Goal: Transaction & Acquisition: Purchase product/service

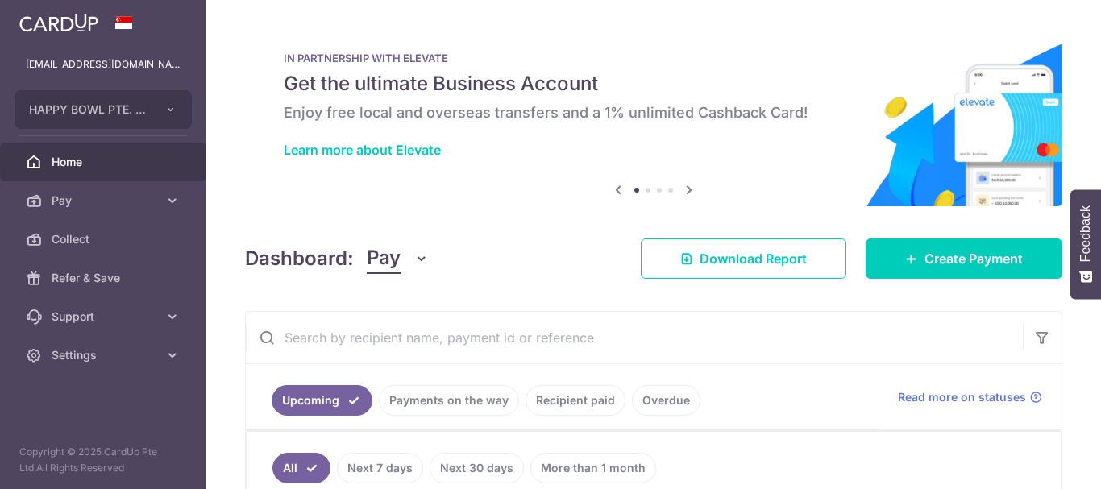
click at [130, 200] on span "Pay" at bounding box center [105, 201] width 106 height 16
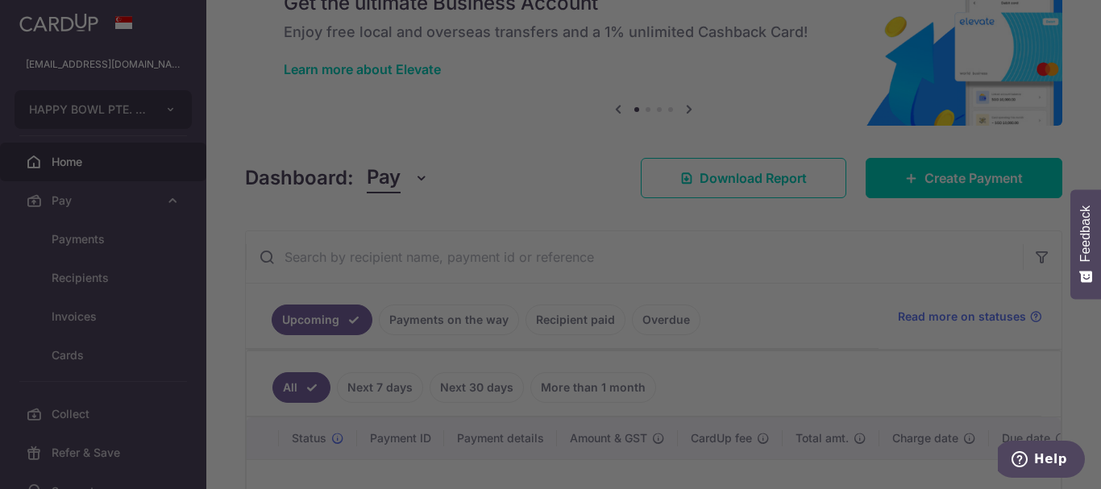
click at [114, 235] on div at bounding box center [556, 247] width 1112 height 494
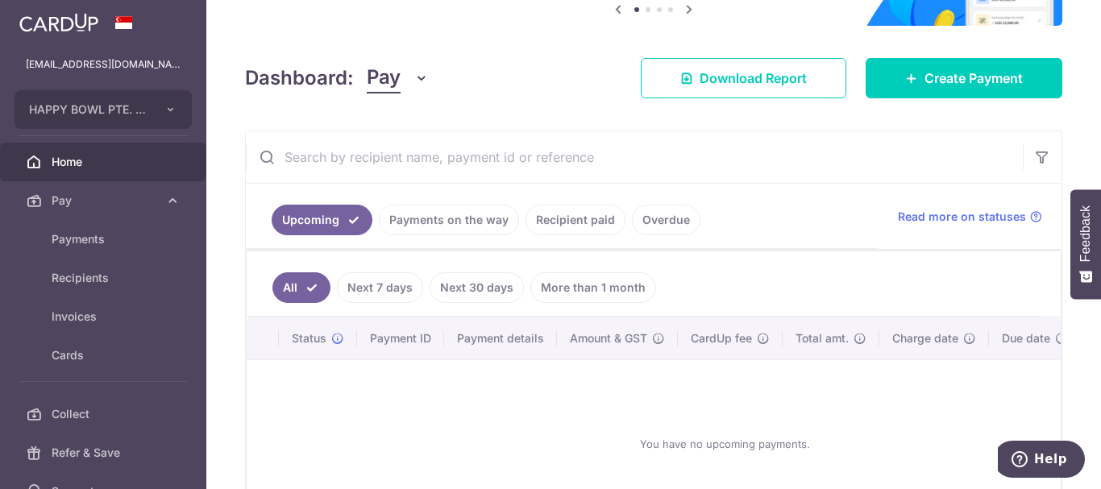
scroll to position [306, 0]
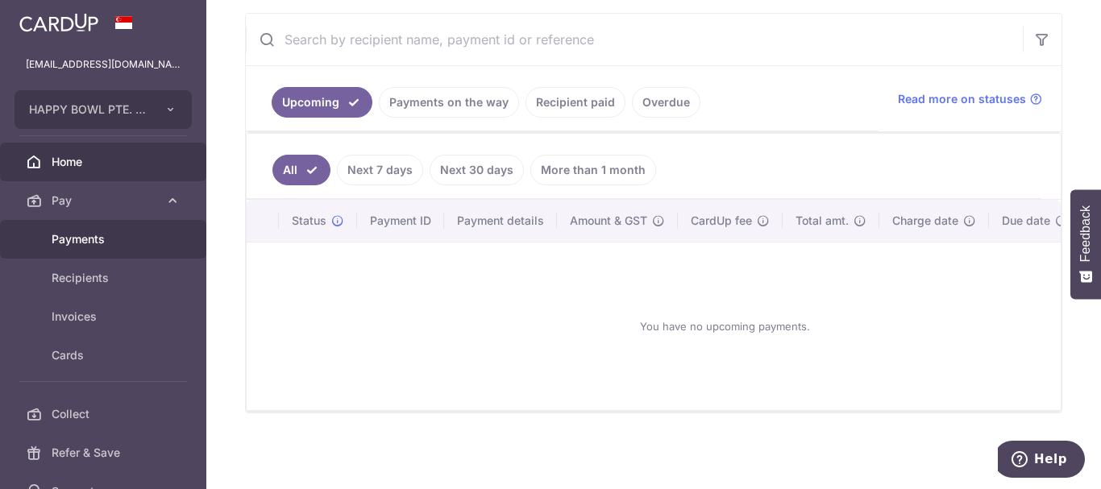
click at [69, 234] on span "Payments" at bounding box center [105, 239] width 106 height 16
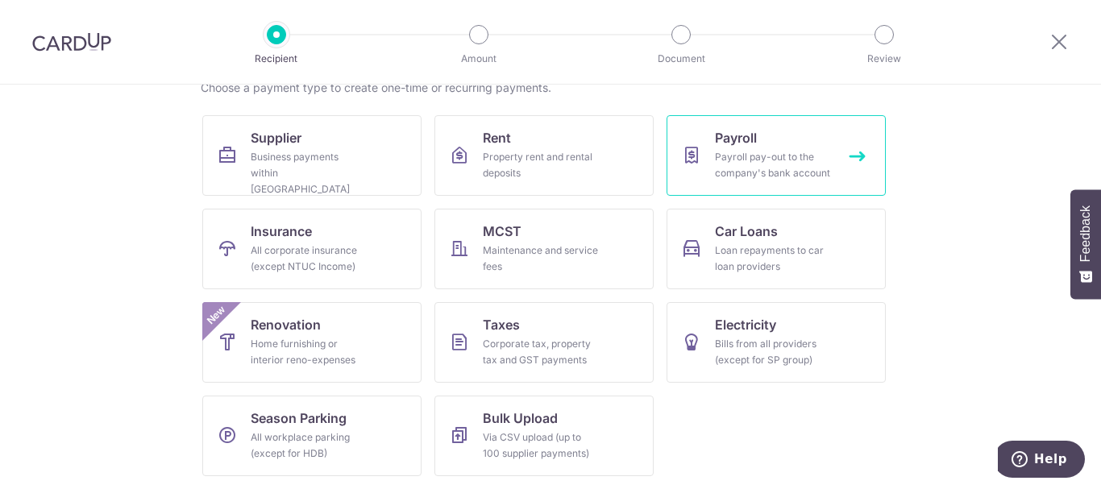
click at [744, 176] on div "Payroll pay-out to the company's bank account" at bounding box center [773, 165] width 116 height 32
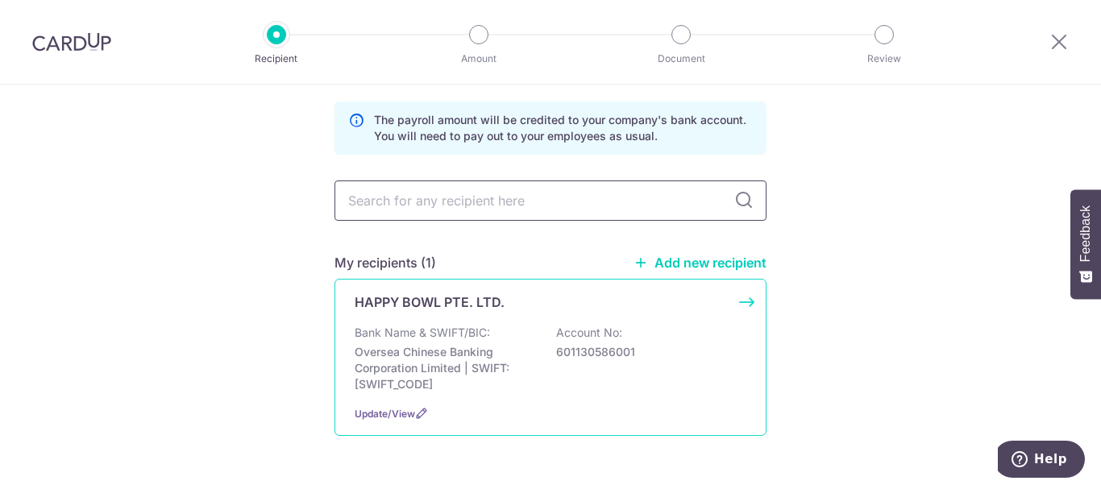
scroll to position [106, 0]
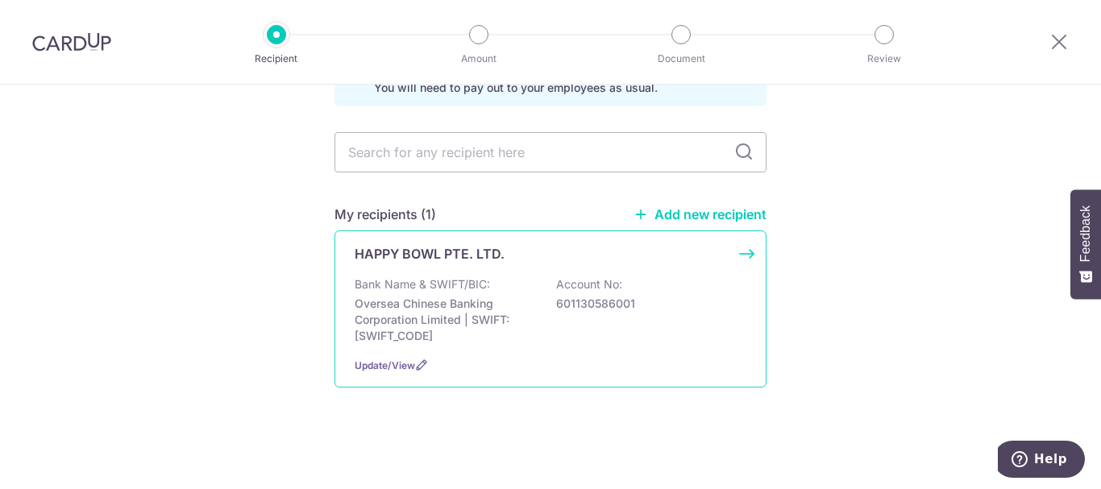
click at [440, 251] on p "HAPPY BOWL PTE. LTD." at bounding box center [429, 253] width 150 height 19
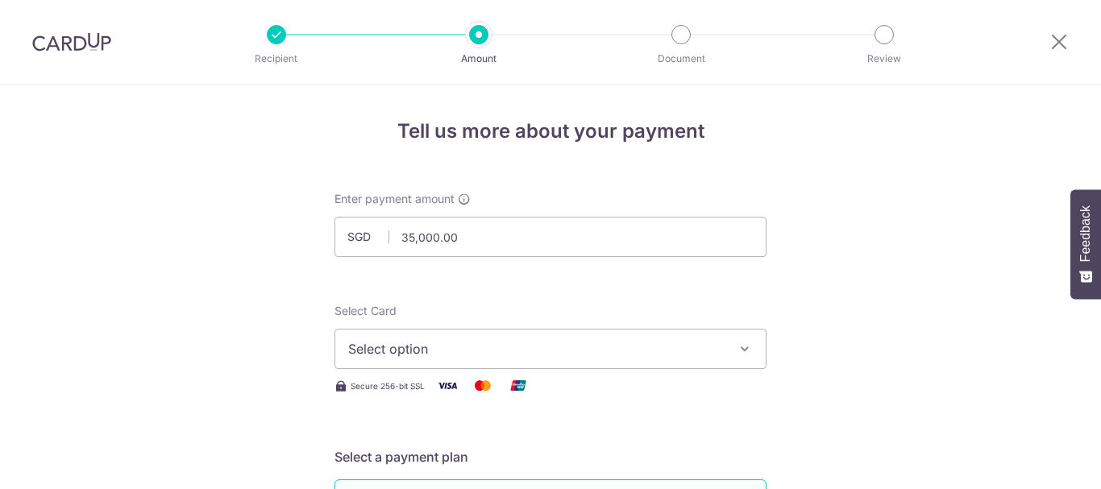
click at [446, 355] on span "Select option" at bounding box center [535, 348] width 375 height 19
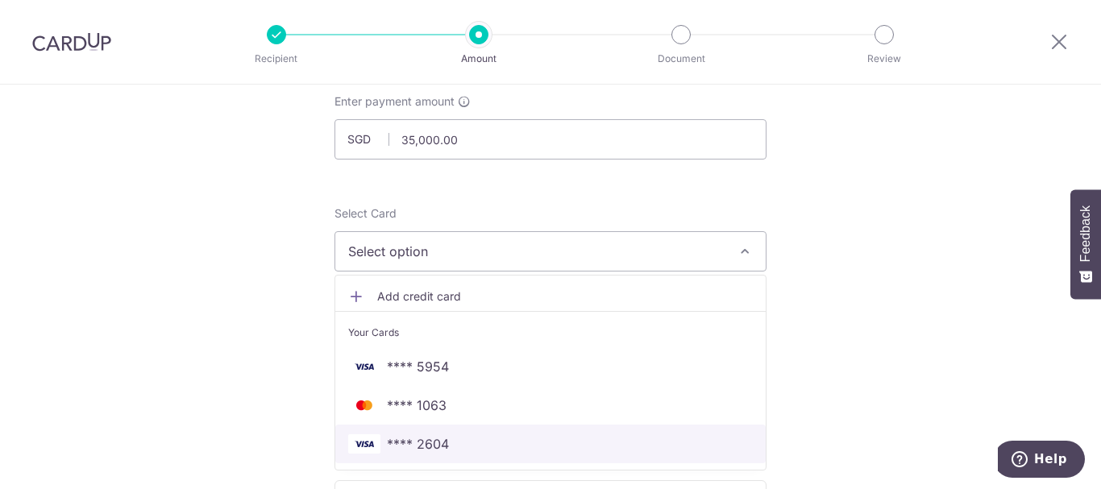
scroll to position [161, 0]
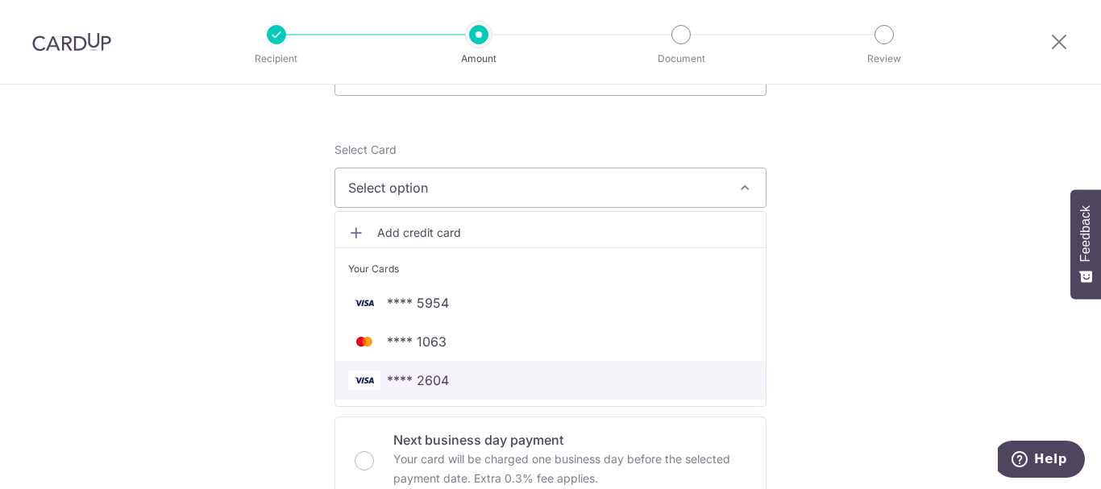
click at [446, 383] on span "**** 2604" at bounding box center [550, 380] width 404 height 19
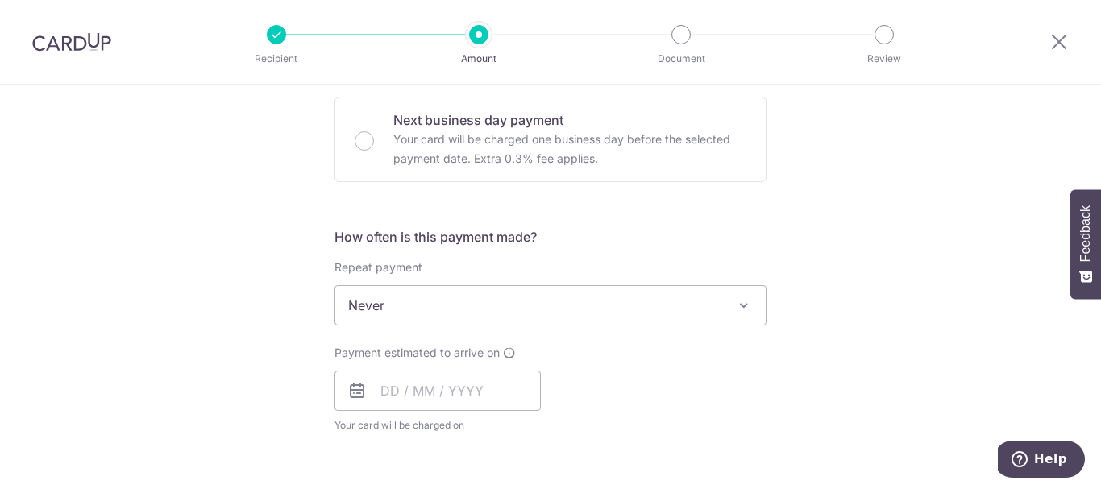
scroll to position [483, 0]
click at [402, 381] on input "text" at bounding box center [437, 388] width 206 height 40
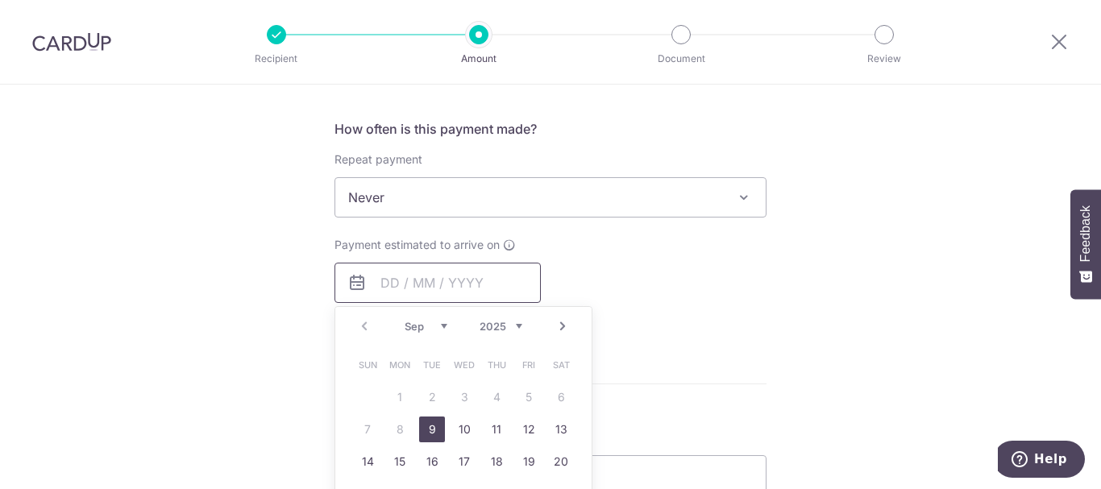
scroll to position [645, 0]
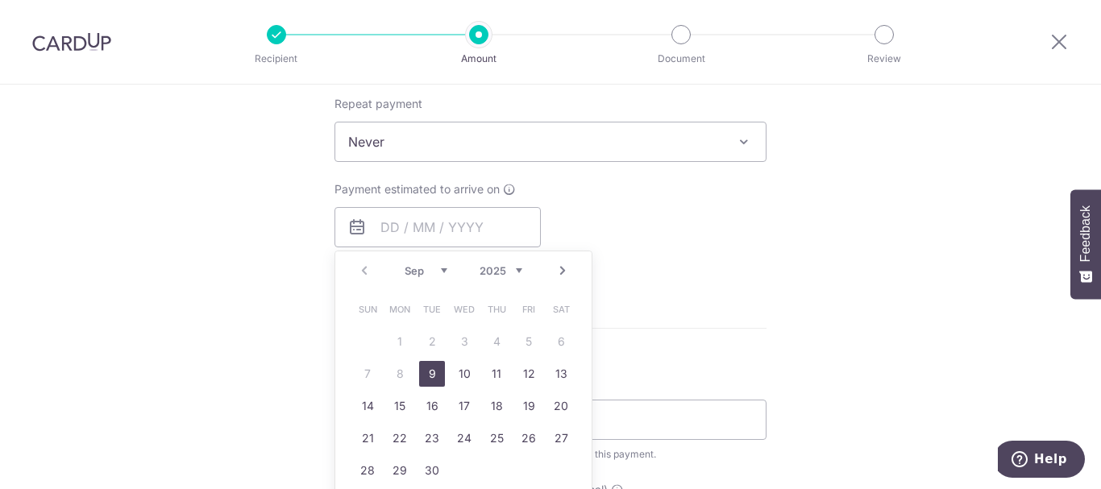
click at [423, 373] on link "9" at bounding box center [432, 374] width 26 height 26
type input "09/09/2025"
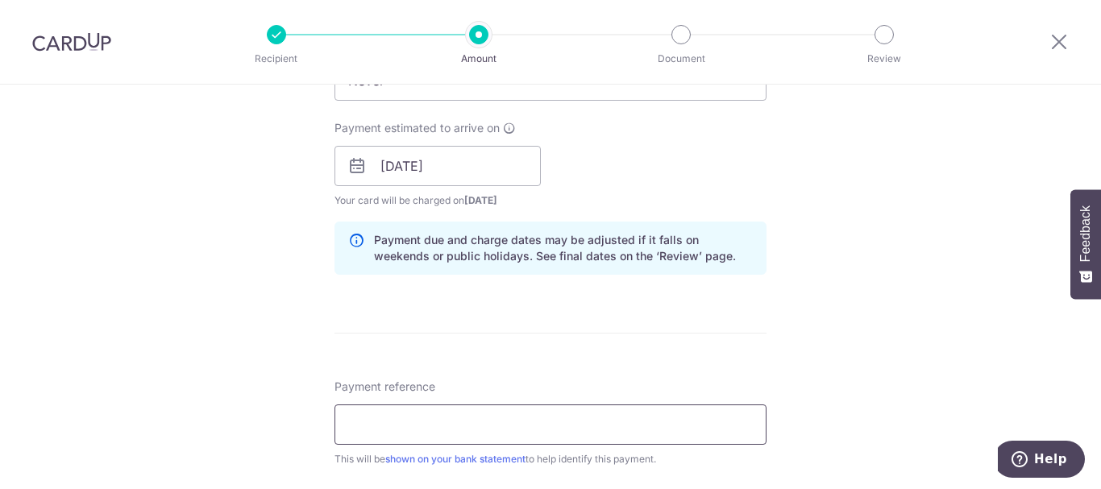
scroll to position [725, 0]
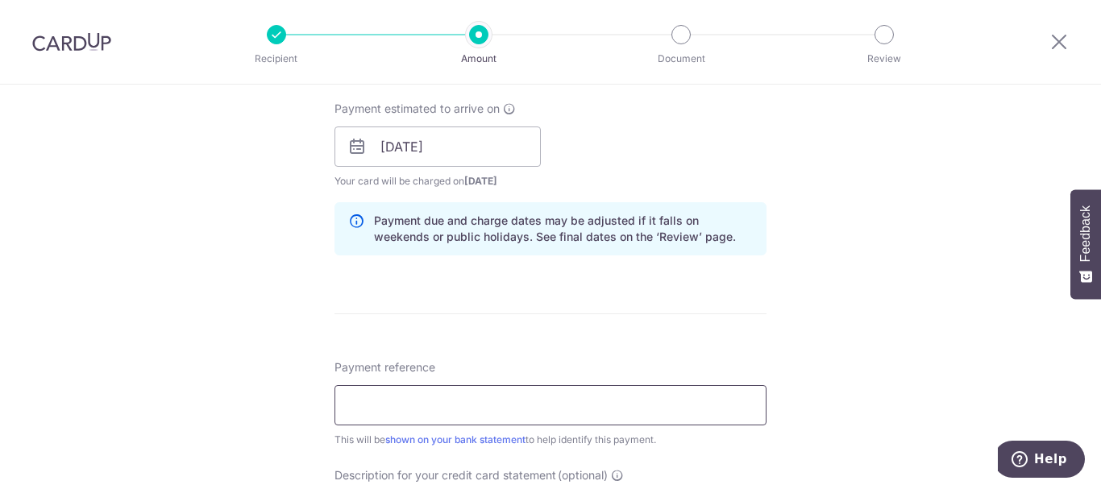
click at [431, 397] on input "Payment reference" at bounding box center [550, 405] width 432 height 40
drag, startPoint x: 446, startPoint y: 396, endPoint x: 313, endPoint y: 402, distance: 133.1
click at [313, 402] on div "Tell us more about your payment Enter payment amount SGD 35,000.00 35000.00 Sel…" at bounding box center [550, 166] width 1101 height 1615
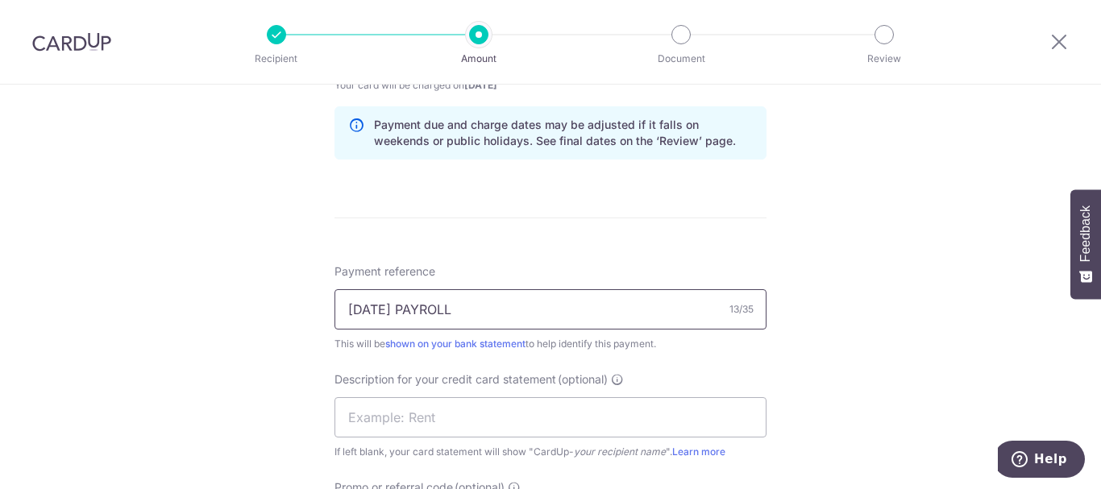
scroll to position [886, 0]
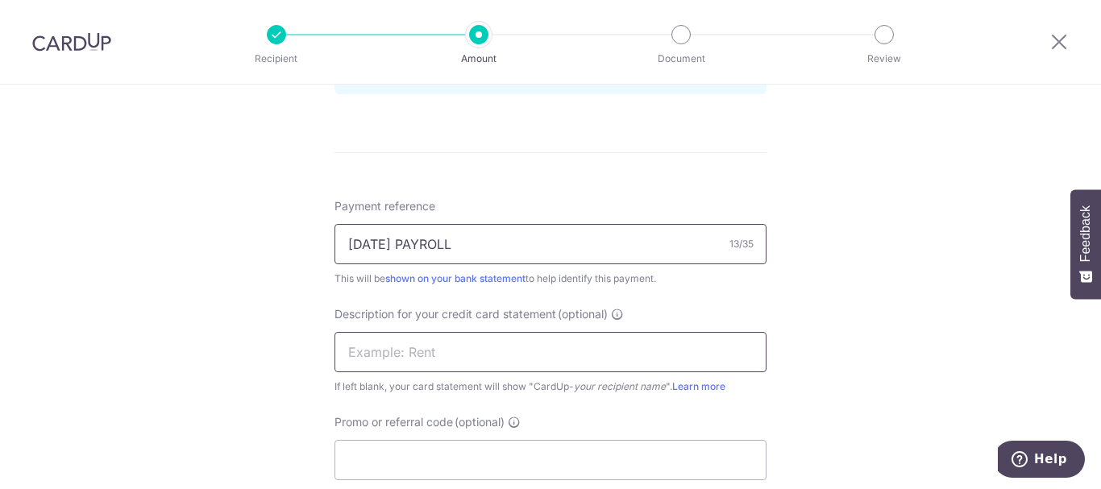
type input "AUG25 PAYROLL"
drag, startPoint x: 370, startPoint y: 354, endPoint x: 379, endPoint y: 393, distance: 40.5
click at [370, 354] on input "text" at bounding box center [550, 352] width 432 height 40
paste input "AUG25 PAYROLL"
type input "AUG25 PAYROLL"
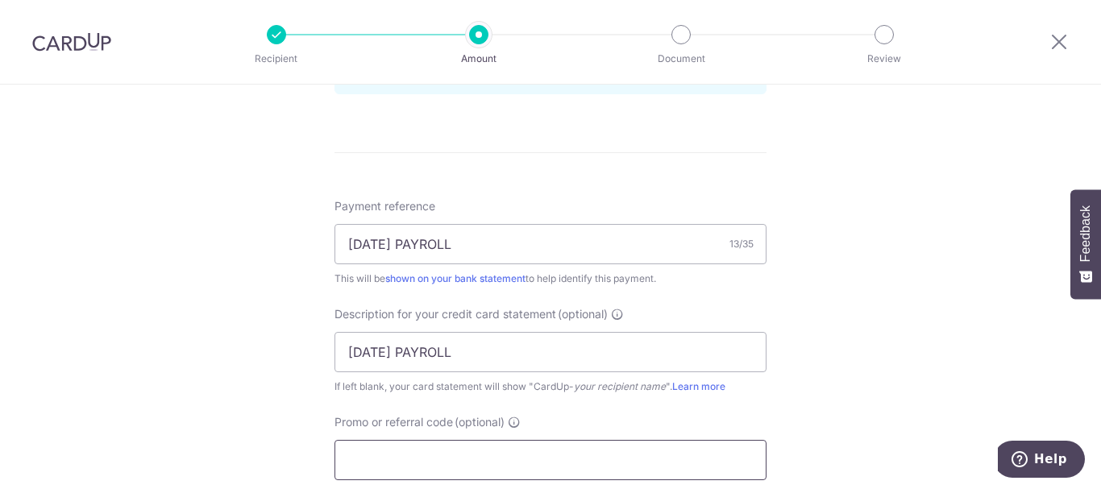
click at [391, 459] on input "Promo or referral code (optional)" at bounding box center [550, 460] width 432 height 40
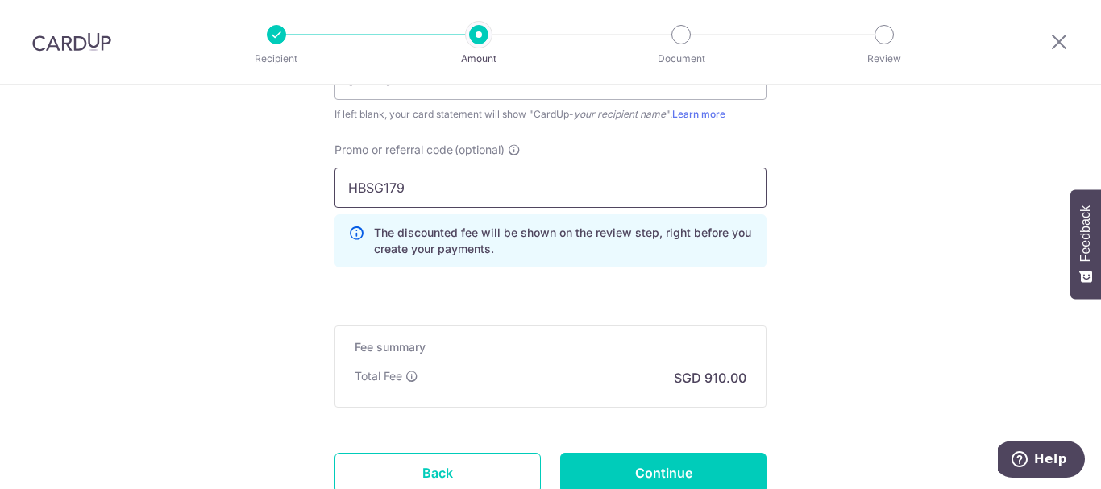
scroll to position [1209, 0]
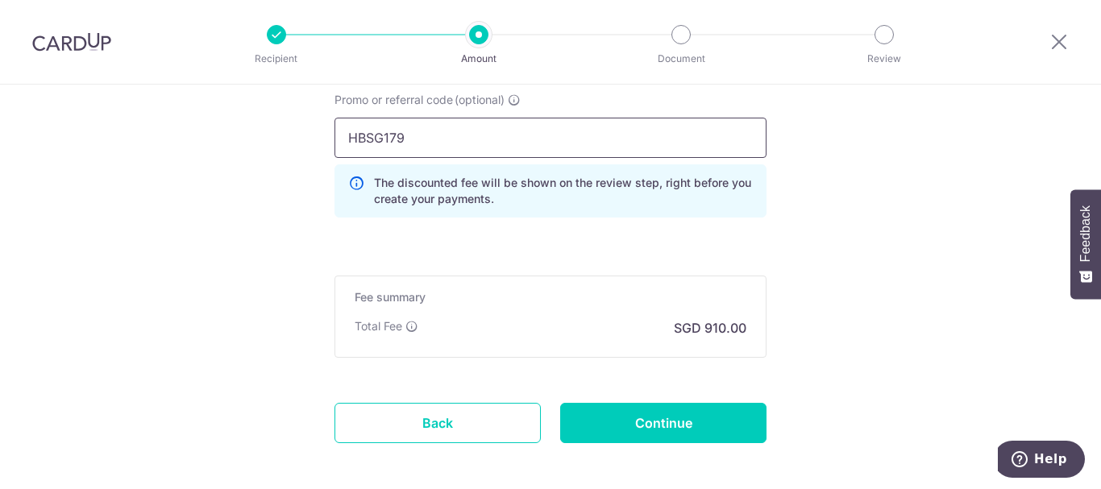
type input "HBSG179"
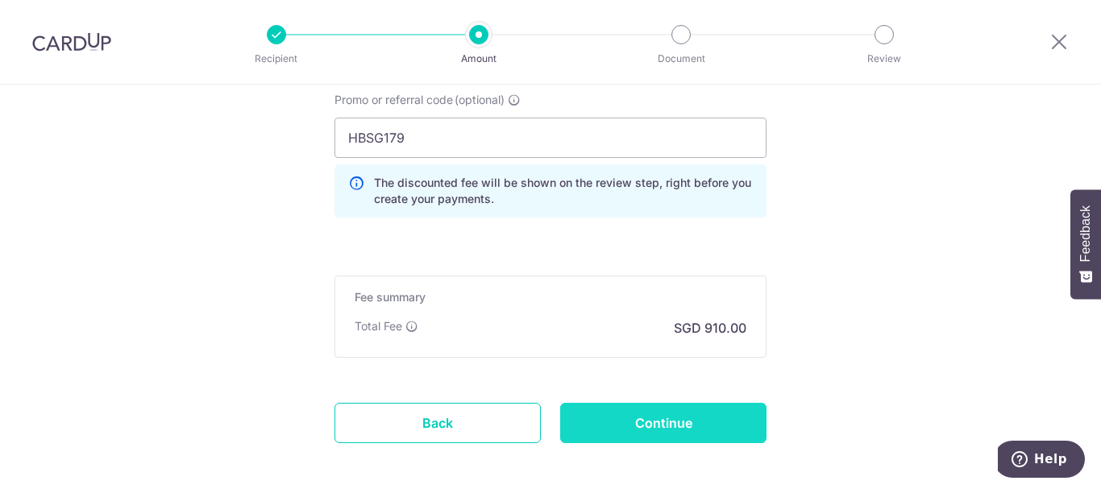
click at [673, 412] on input "Continue" at bounding box center [663, 423] width 206 height 40
type input "Create Schedule"
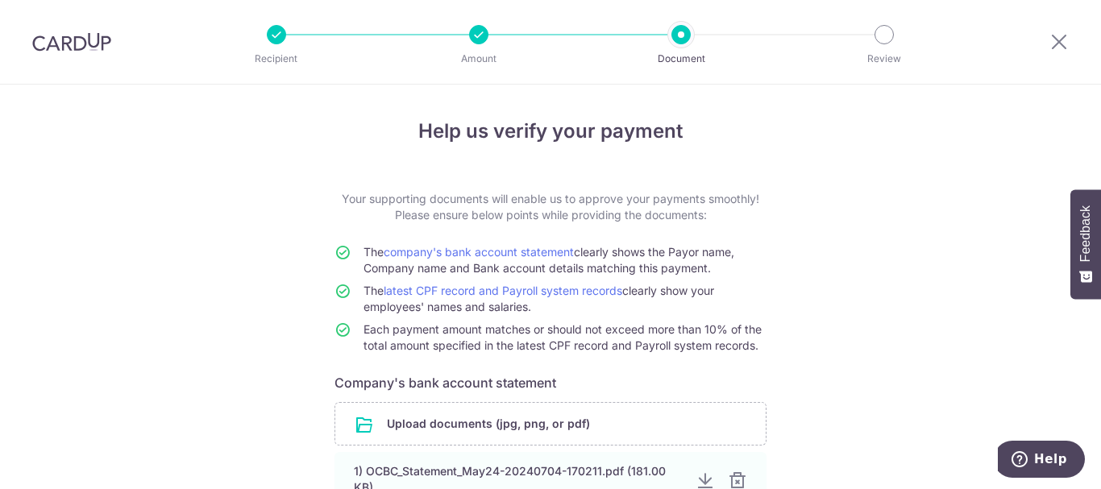
scroll to position [161, 0]
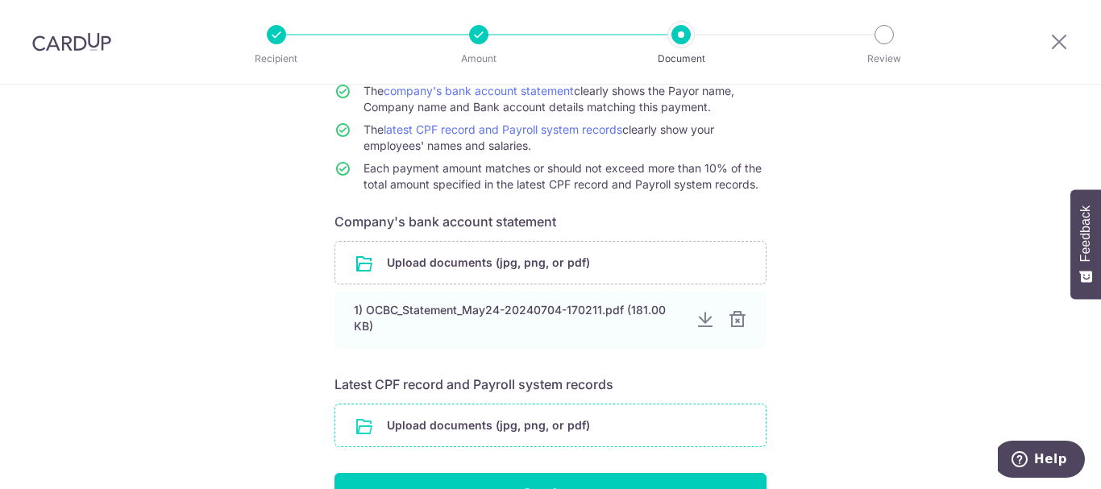
click at [493, 421] on input "file" at bounding box center [550, 425] width 430 height 42
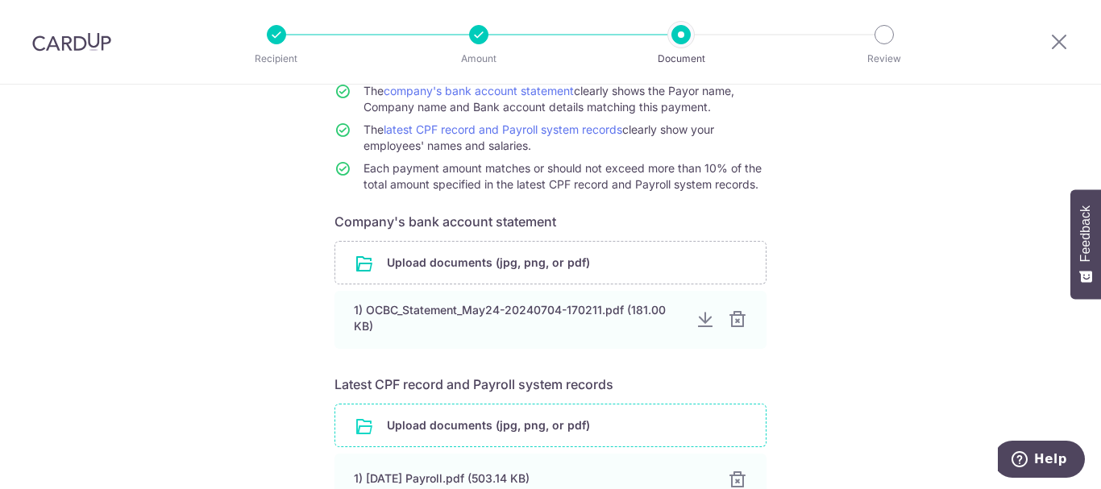
click at [581, 426] on input "file" at bounding box center [550, 425] width 430 height 42
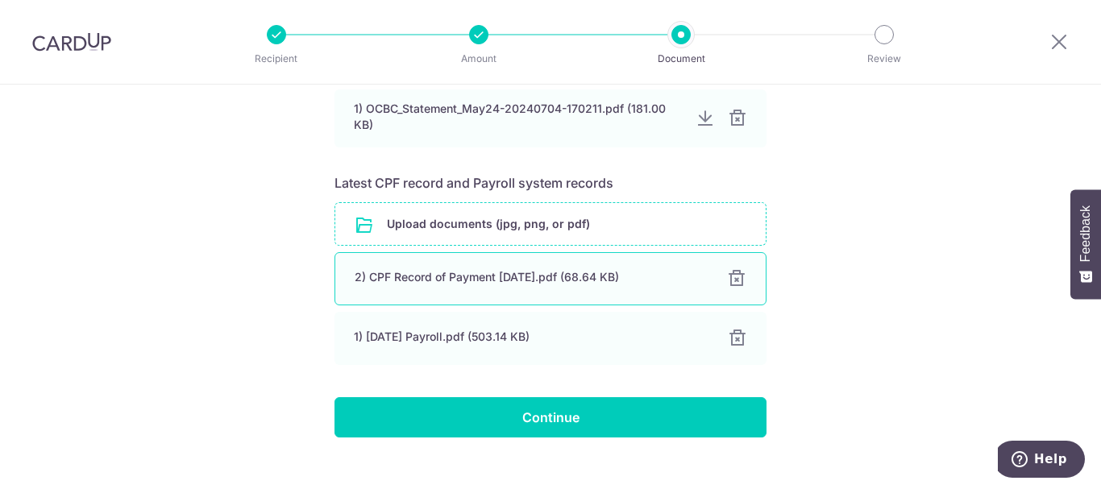
scroll to position [387, 0]
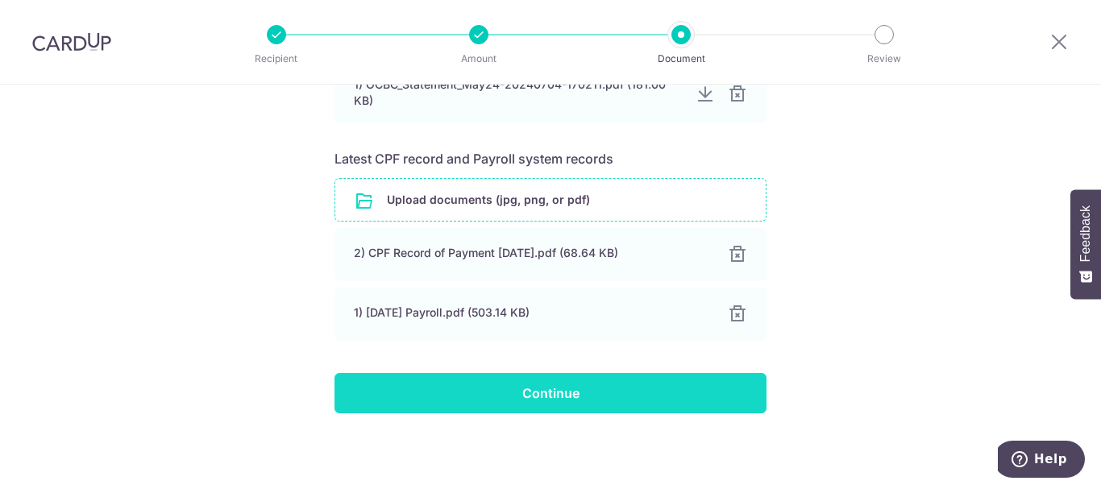
click at [562, 395] on input "Continue" at bounding box center [550, 393] width 432 height 40
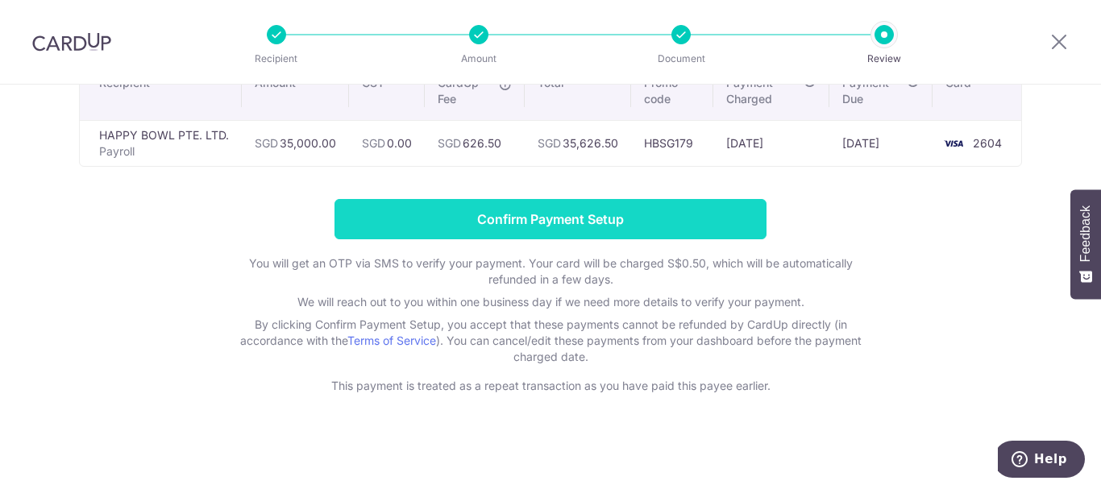
click at [651, 215] on input "Confirm Payment Setup" at bounding box center [550, 219] width 432 height 40
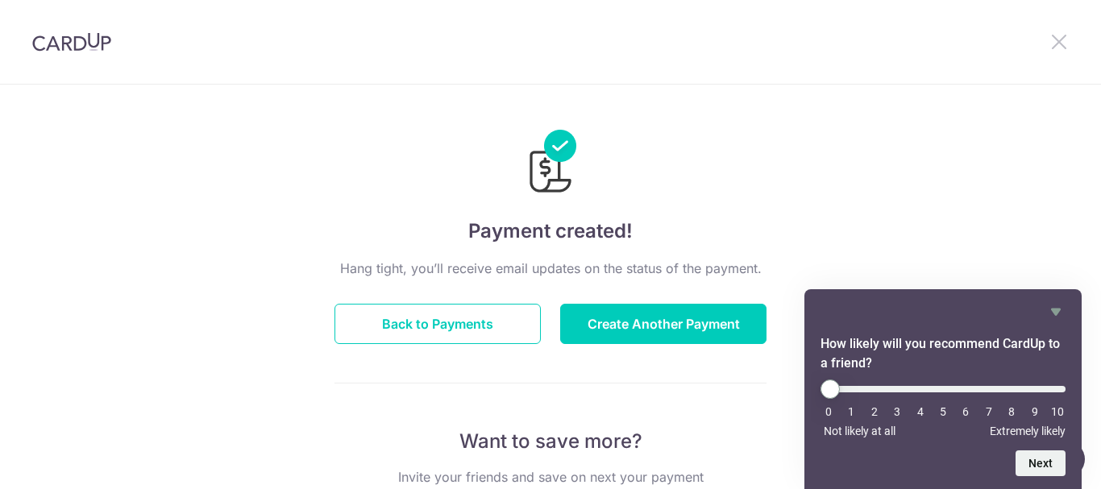
click at [1058, 39] on icon at bounding box center [1058, 41] width 19 height 20
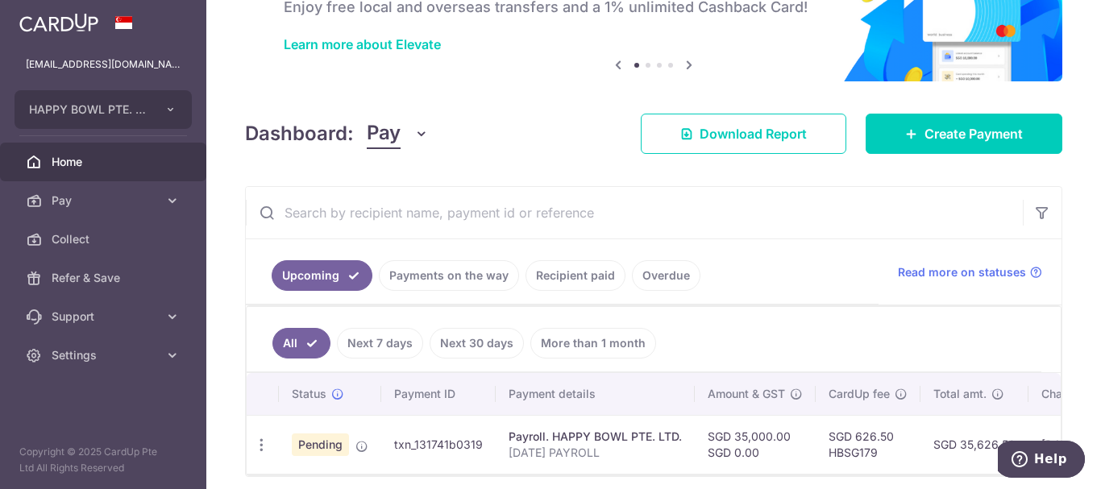
scroll to position [97, 0]
